Goal: Consume media (video, audio)

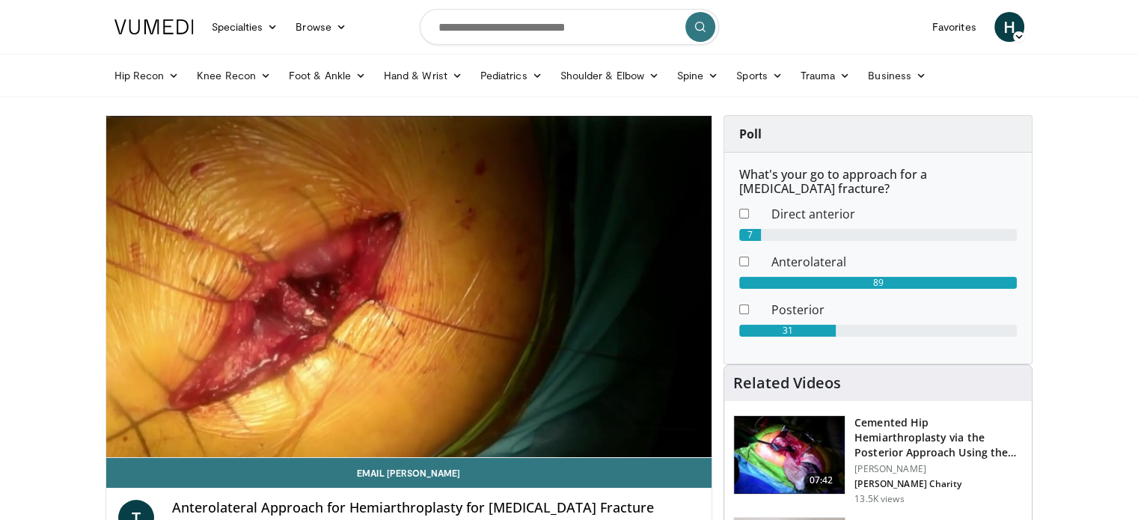
drag, startPoint x: 554, startPoint y: 7, endPoint x: 551, endPoint y: 17, distance: 10.9
click at [551, 17] on form at bounding box center [569, 27] width 299 height 54
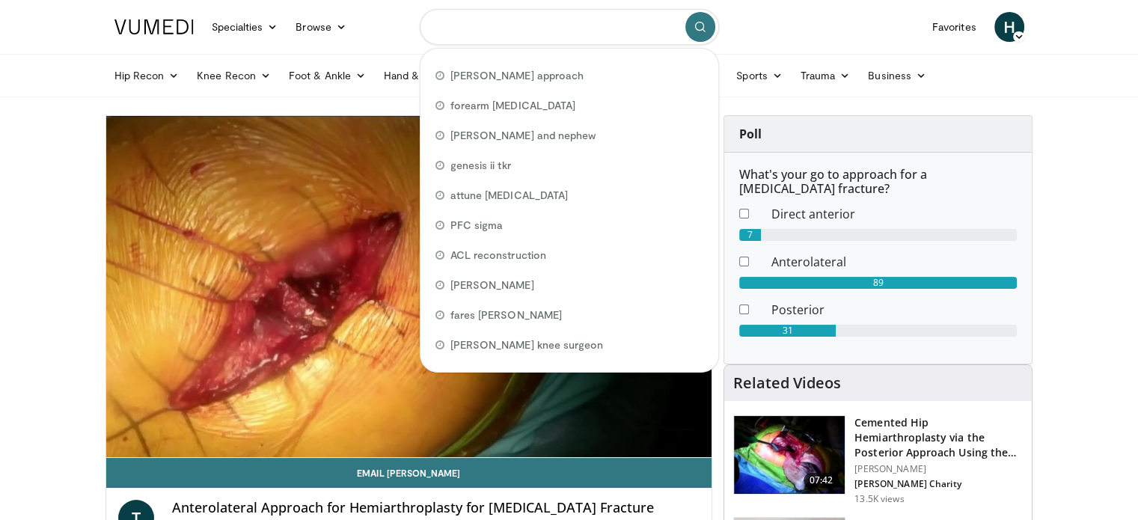
click at [551, 17] on input "Search topics, interventions" at bounding box center [569, 27] width 299 height 36
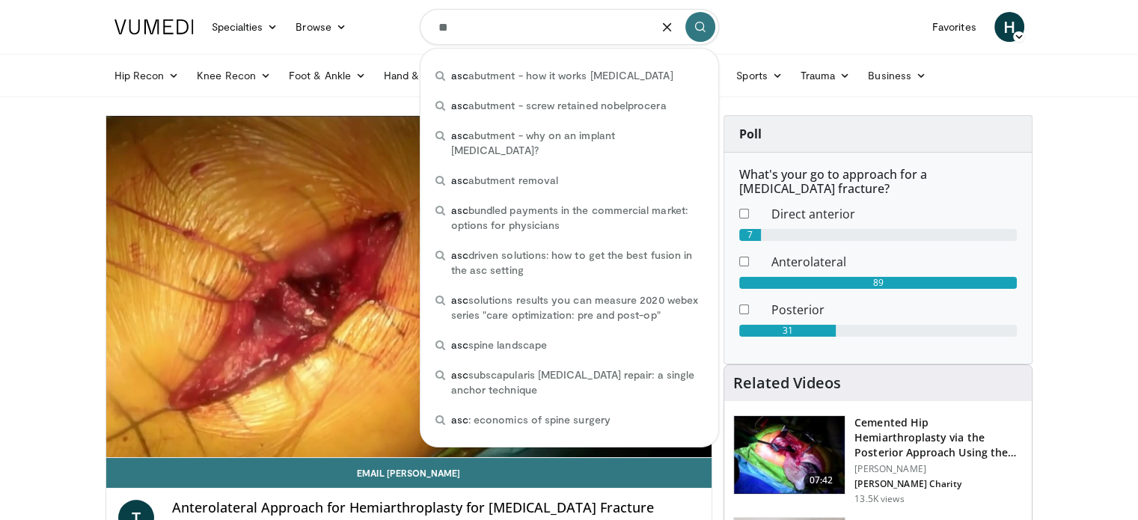
type input "*"
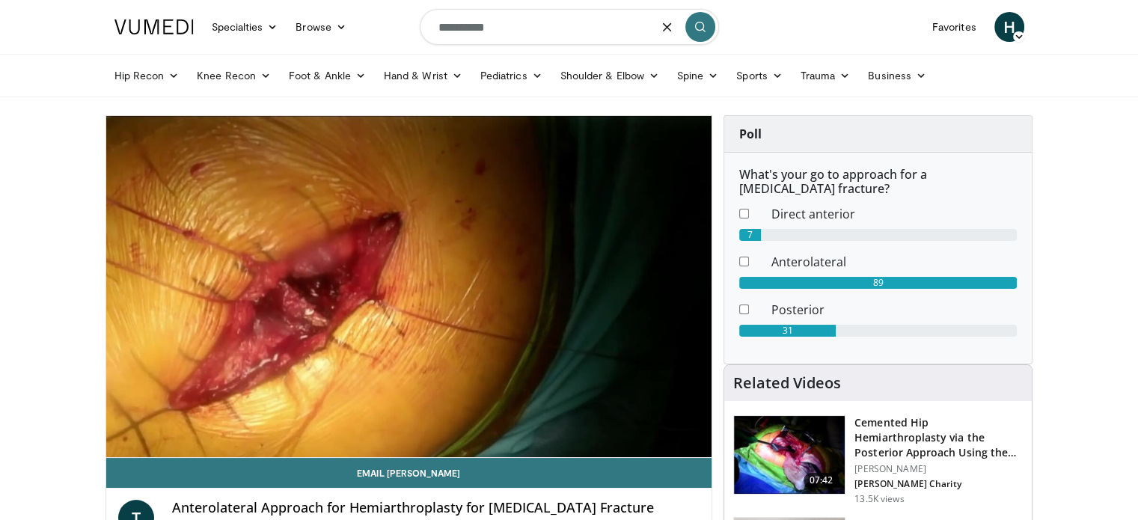
type input "**********"
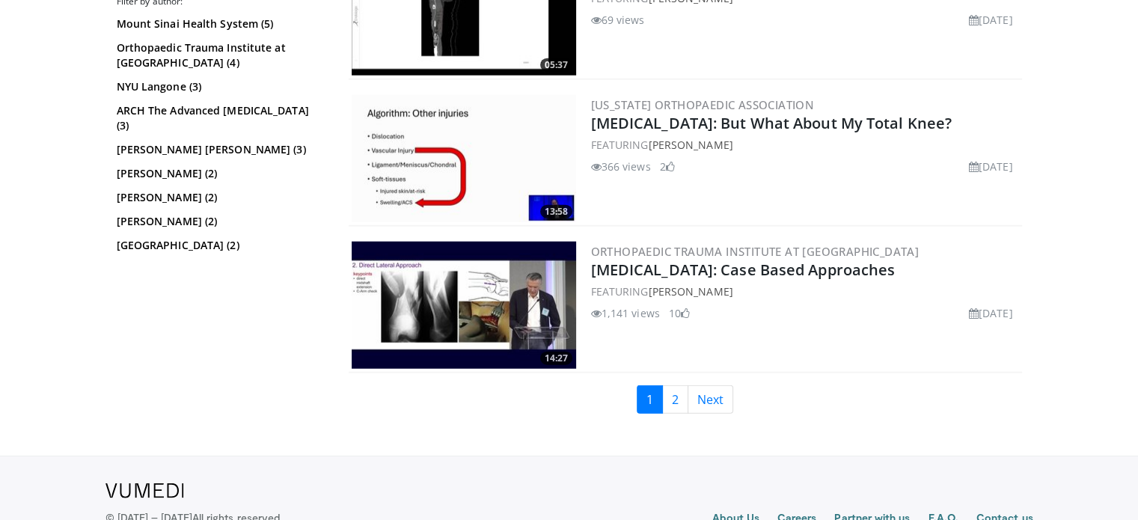
scroll to position [3785, 0]
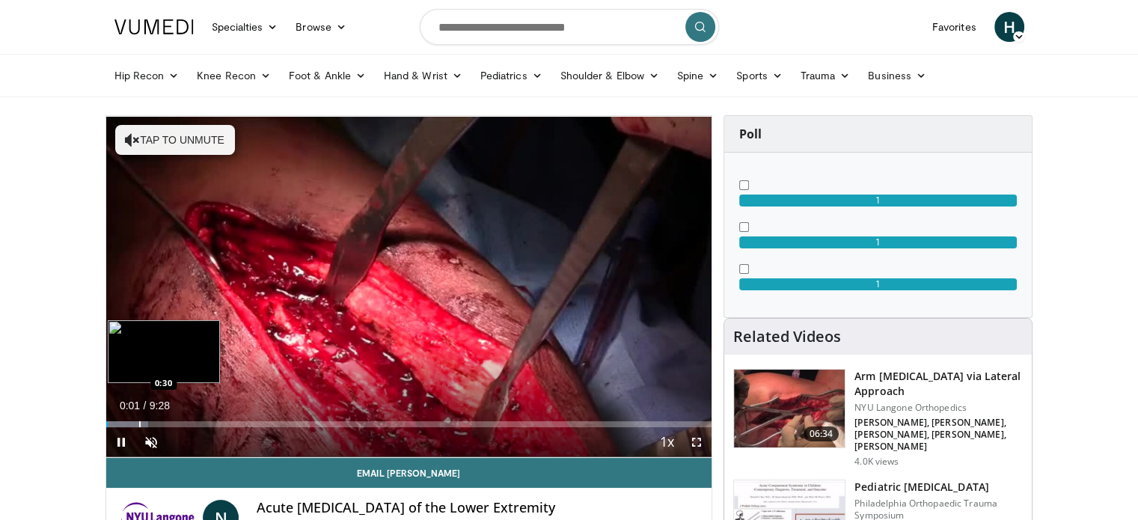
click at [138, 424] on div "Loaded : 6.97% 0:02 0:30" at bounding box center [409, 424] width 606 height 6
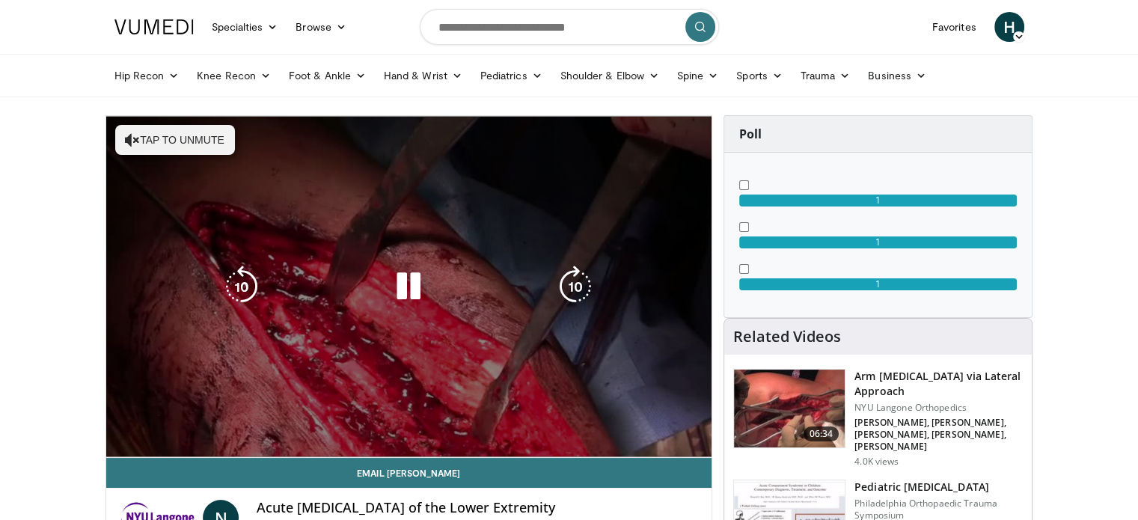
click at [201, 425] on video-js "**********" at bounding box center [409, 287] width 606 height 342
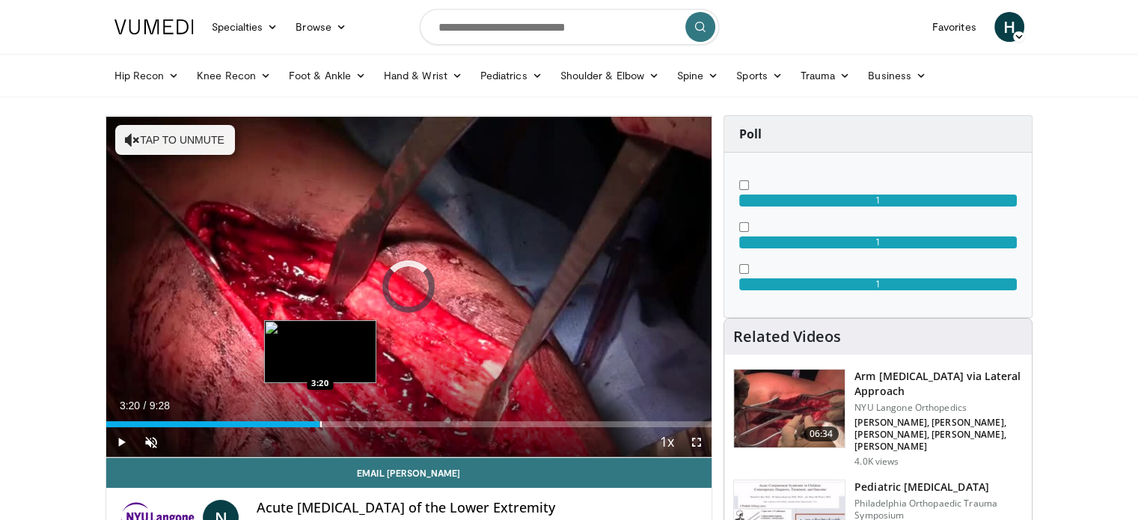
click at [319, 420] on div "Loaded : 0.00% 3:20 3:20" at bounding box center [409, 420] width 606 height 14
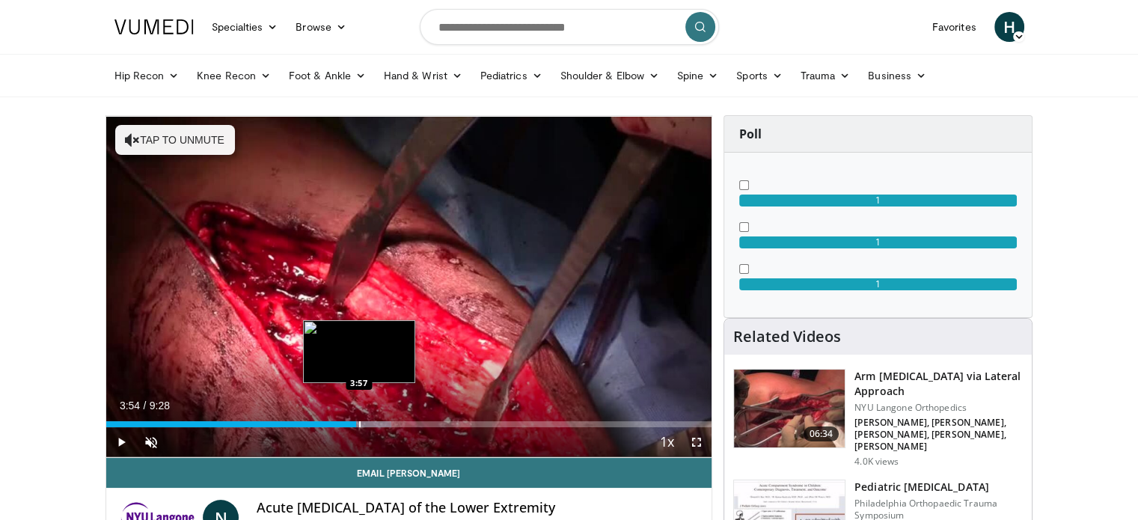
click at [356, 423] on div "Progress Bar" at bounding box center [355, 424] width 72 height 6
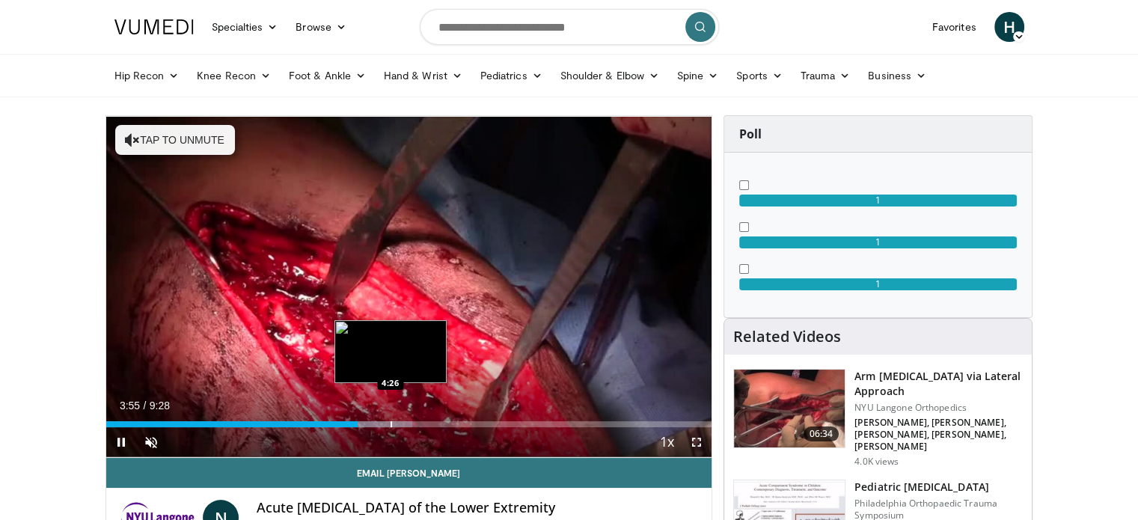
click at [392, 424] on div "Progress Bar" at bounding box center [391, 424] width 1 height 6
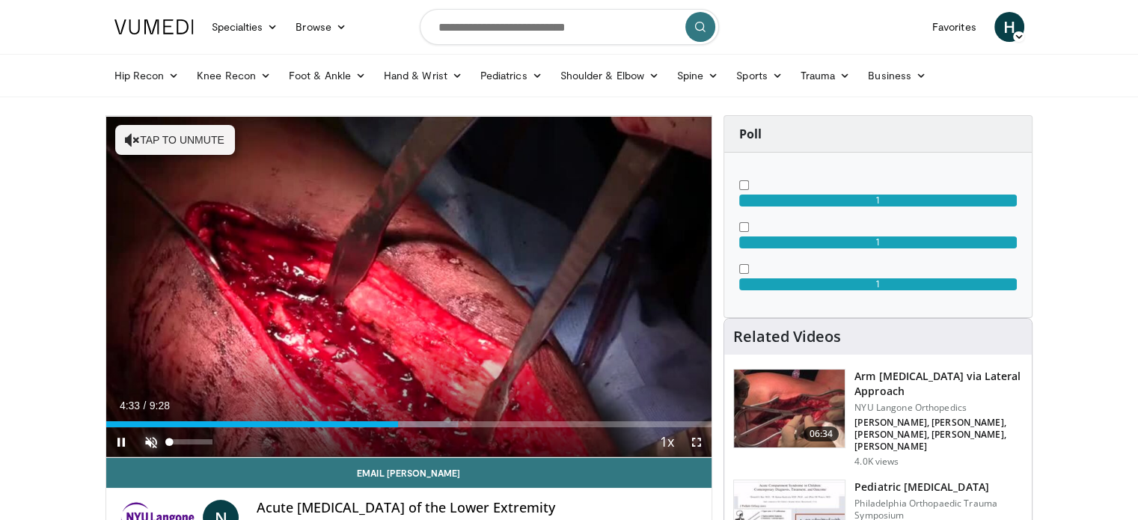
click at [155, 448] on span "Video Player" at bounding box center [151, 442] width 30 height 30
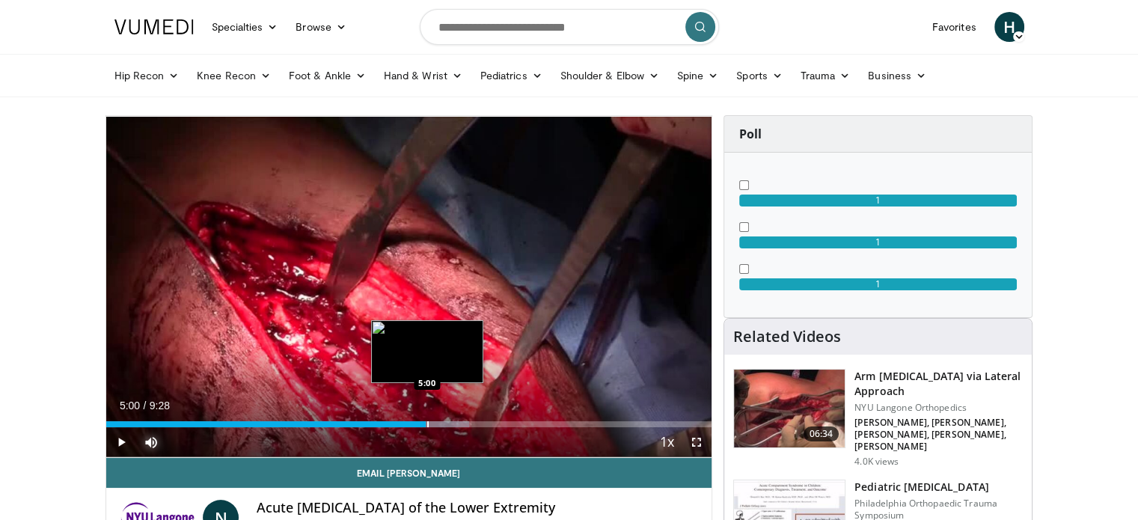
click at [427, 425] on div "Progress Bar" at bounding box center [427, 424] width 1 height 6
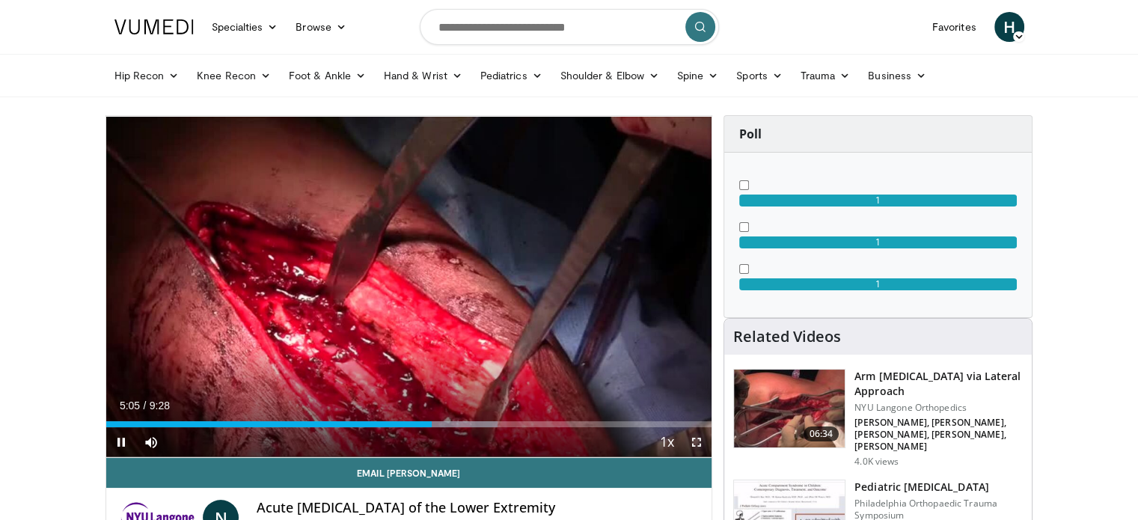
click at [700, 441] on span "Video Player" at bounding box center [697, 442] width 30 height 30
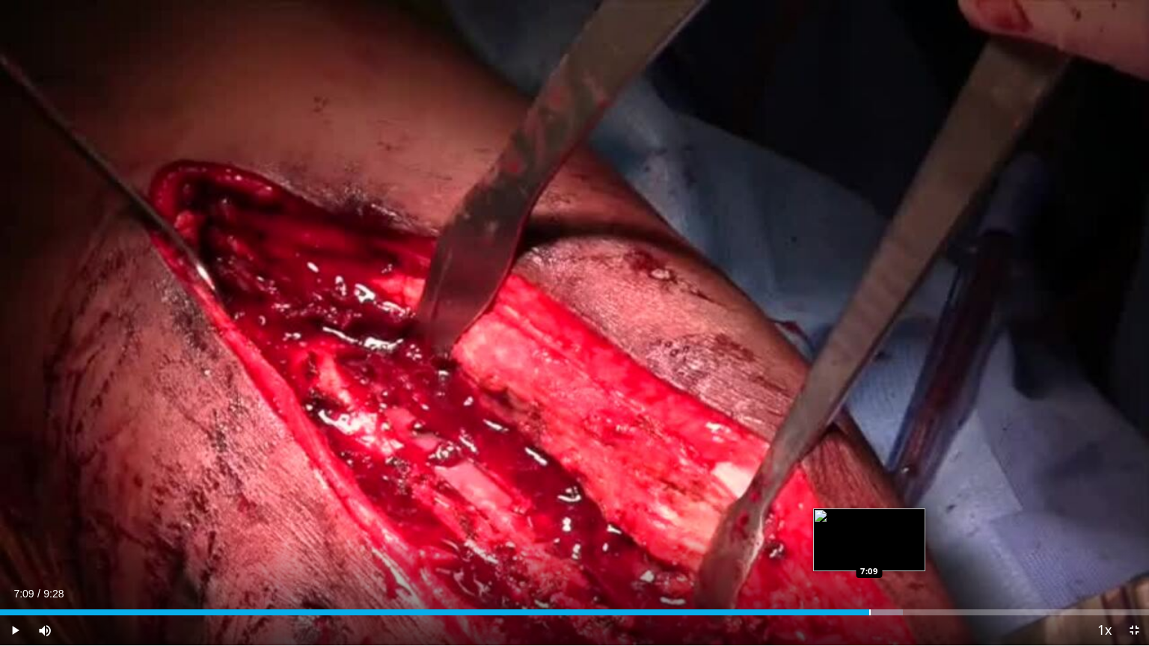
click at [869, 519] on div "Loaded : 78.57% 7:09 7:09" at bounding box center [574, 609] width 1149 height 14
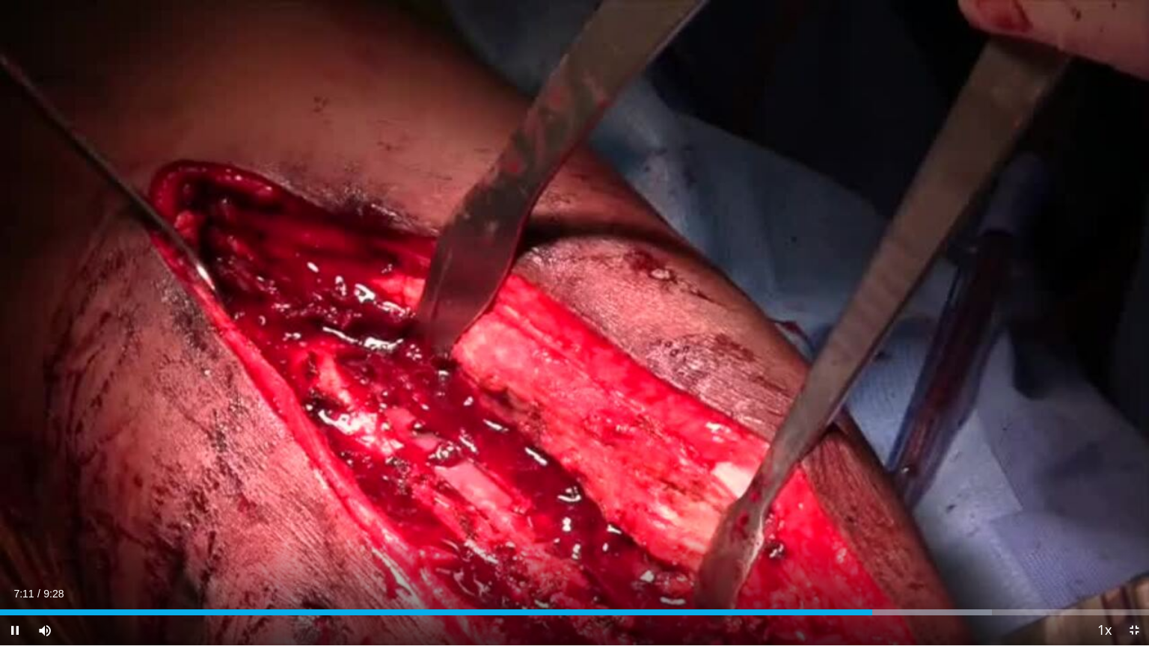
click at [1134, 519] on span "Video Player" at bounding box center [1134, 631] width 30 height 30
